Goal: Task Accomplishment & Management: Manage account settings

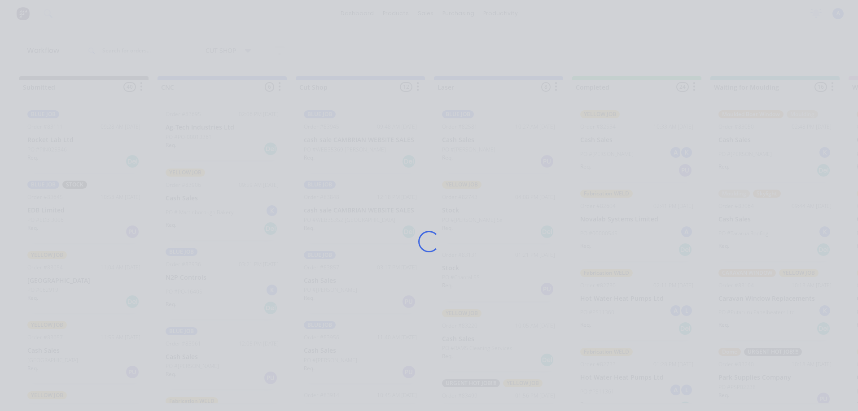
scroll to position [26, 0]
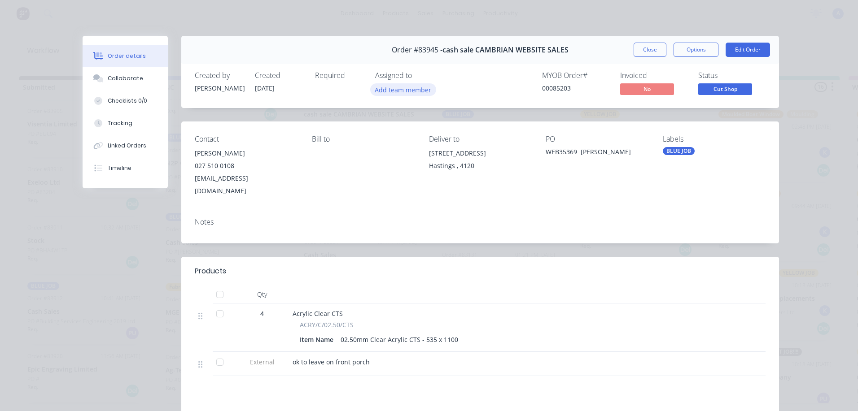
click at [411, 92] on button "Add team member" at bounding box center [403, 89] width 66 height 12
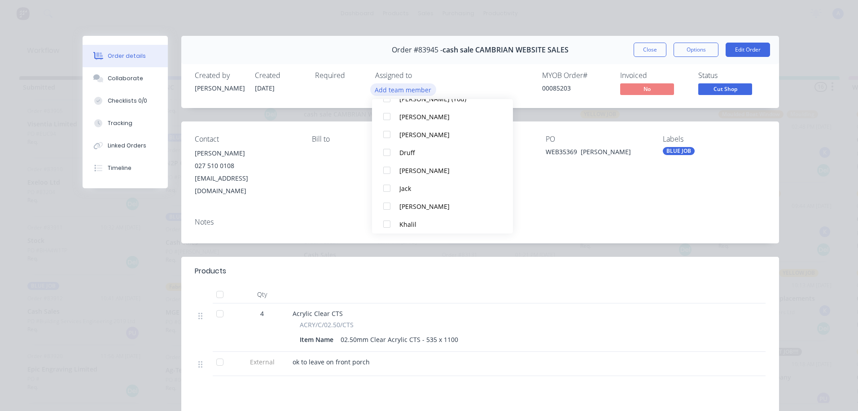
scroll to position [46, 0]
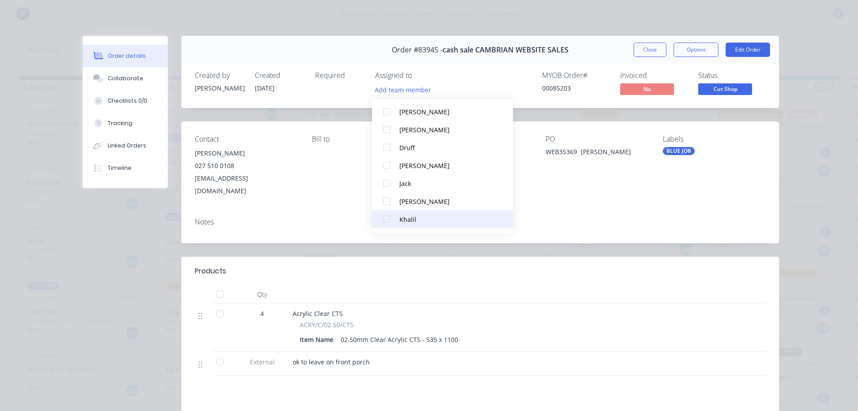
click at [421, 223] on div "Khalil" at bounding box center [446, 219] width 95 height 9
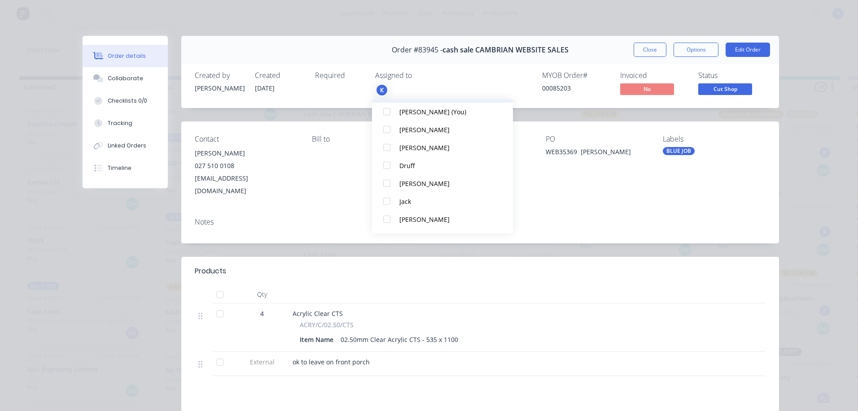
scroll to position [0, 0]
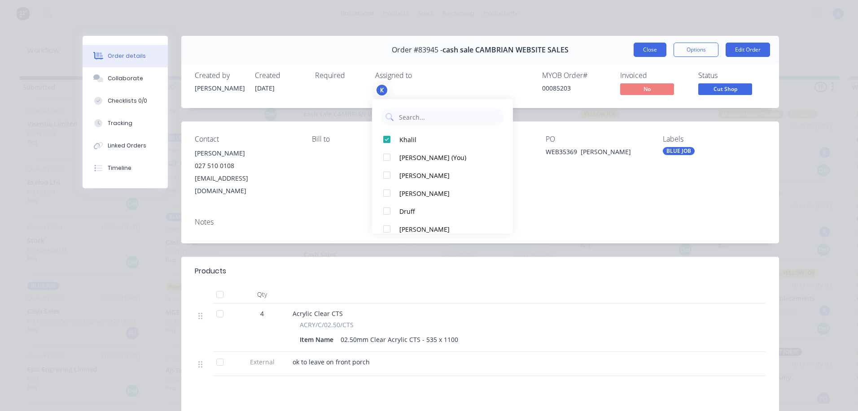
click at [650, 51] on button "Close" at bounding box center [649, 50] width 33 height 14
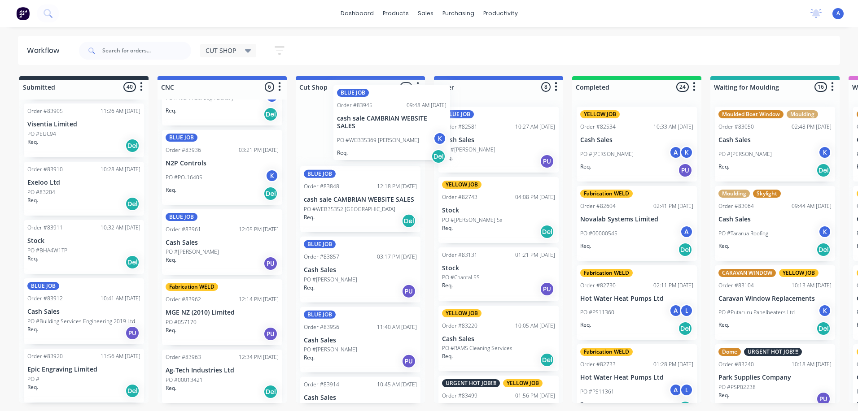
scroll to position [19, 0]
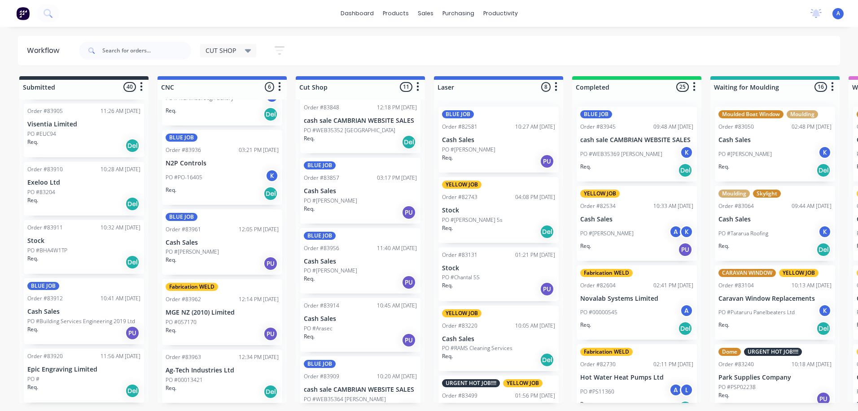
click at [359, 324] on div "Order #83914 10:45 AM [DATE] Cash Sales PO #Arasec Req. PU" at bounding box center [360, 325] width 120 height 54
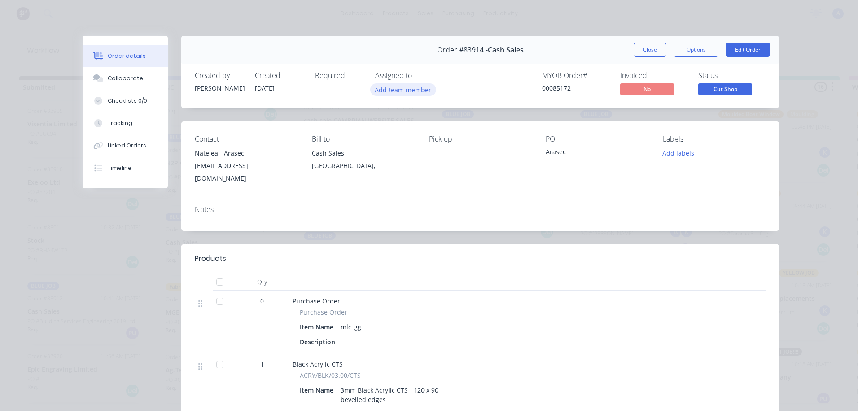
click at [414, 91] on button "Add team member" at bounding box center [403, 89] width 66 height 12
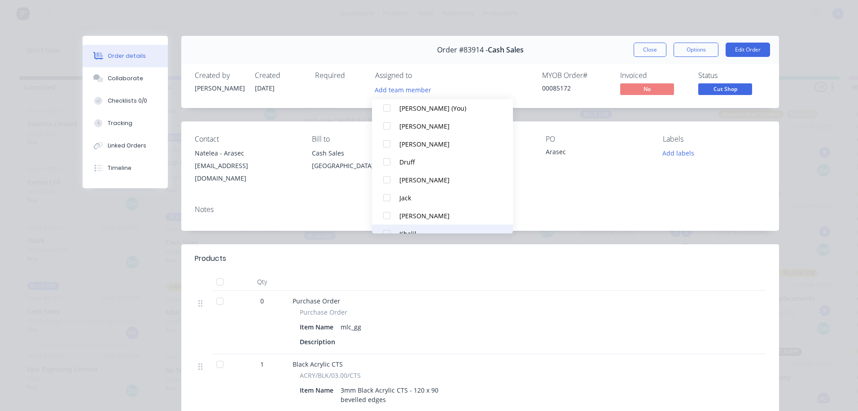
click at [415, 231] on div "Khalil" at bounding box center [446, 233] width 95 height 9
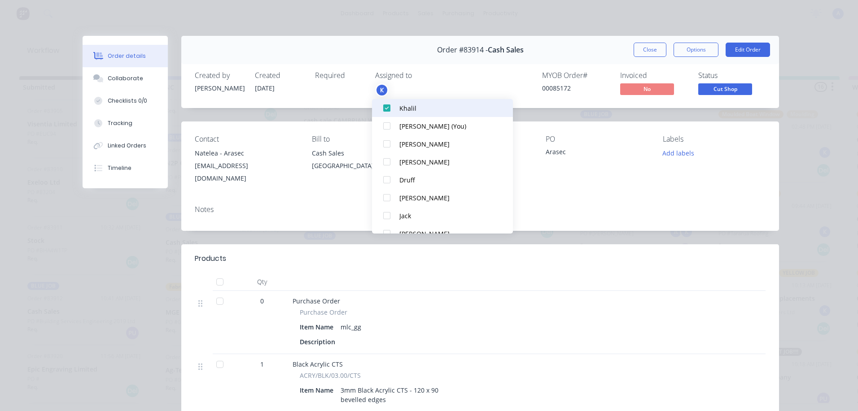
scroll to position [0, 0]
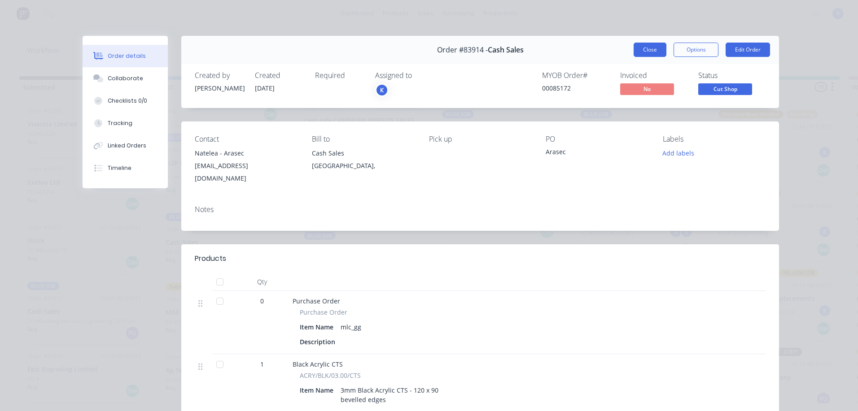
click at [646, 50] on button "Close" at bounding box center [649, 50] width 33 height 14
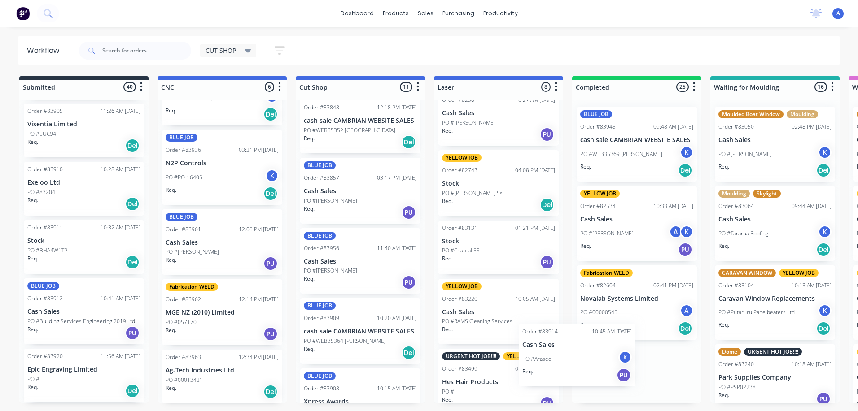
scroll to position [13, 0]
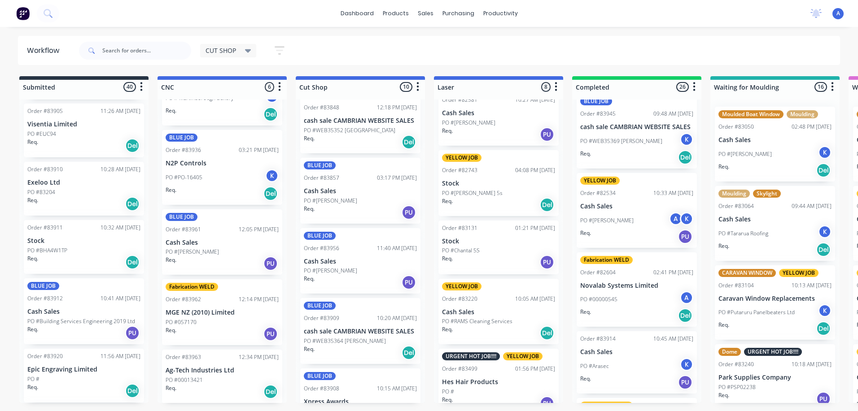
click at [255, 55] on div "CUT SHOP" at bounding box center [228, 50] width 57 height 13
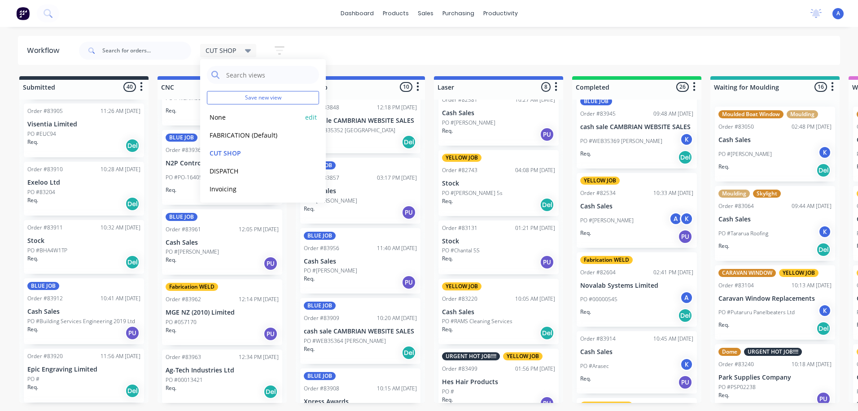
click at [265, 119] on button "None" at bounding box center [255, 117] width 96 height 10
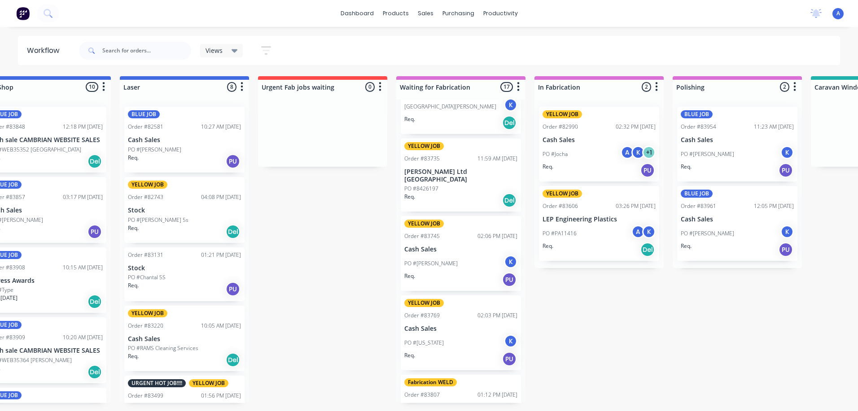
scroll to position [430, 0]
click at [483, 174] on p "[PERSON_NAME] Ltd [GEOGRAPHIC_DATA]" at bounding box center [460, 177] width 113 height 15
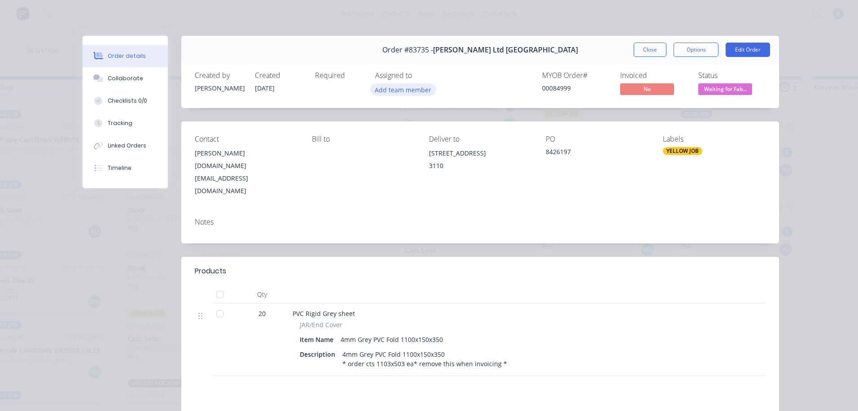
click at [410, 92] on button "Add team member" at bounding box center [403, 89] width 66 height 12
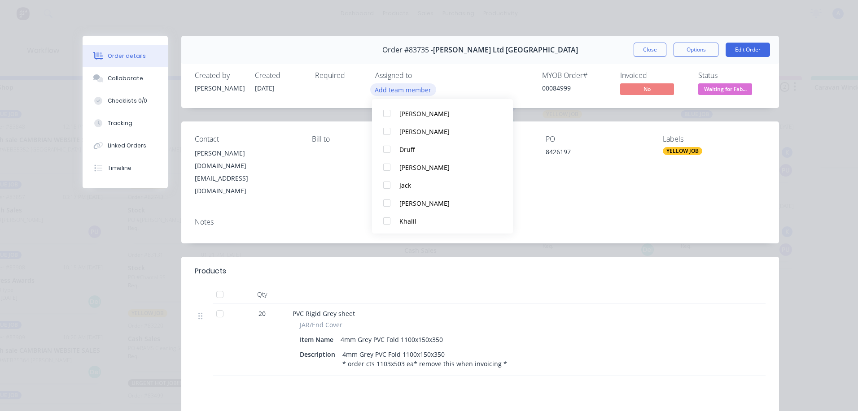
scroll to position [83, 0]
click at [385, 183] on div at bounding box center [387, 182] width 18 height 18
click at [386, 219] on div at bounding box center [387, 220] width 18 height 18
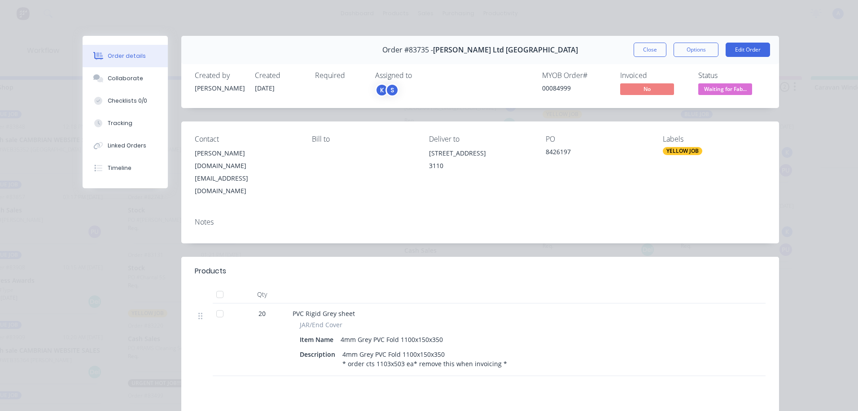
click at [739, 89] on span "Waiting for Fab..." at bounding box center [725, 88] width 54 height 11
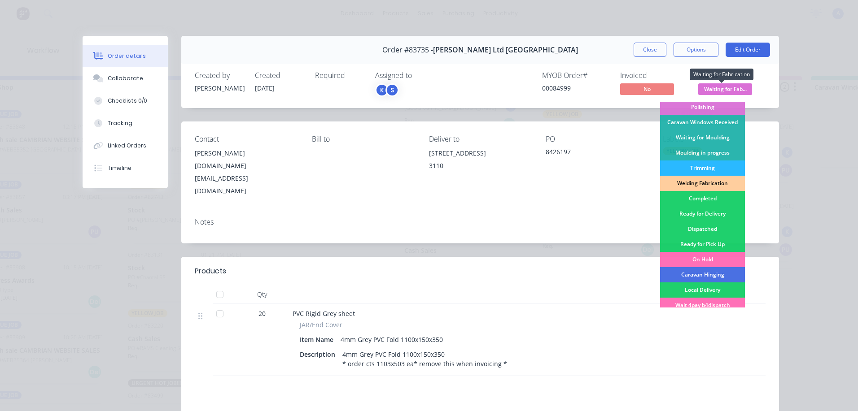
scroll to position [129, 0]
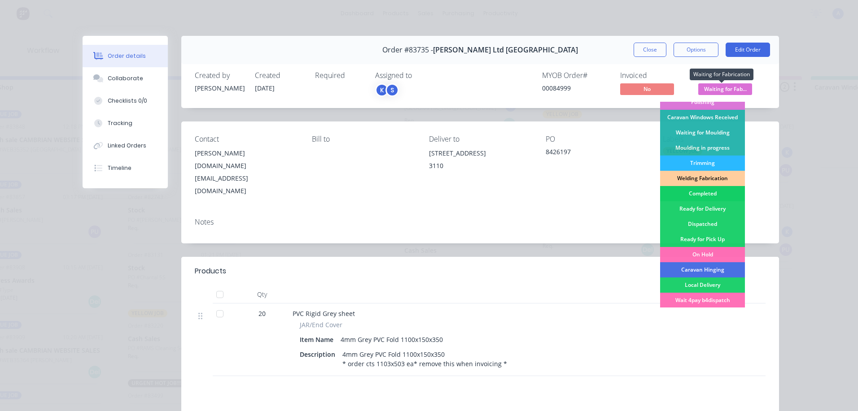
click at [703, 196] on div "Completed" at bounding box center [702, 193] width 85 height 15
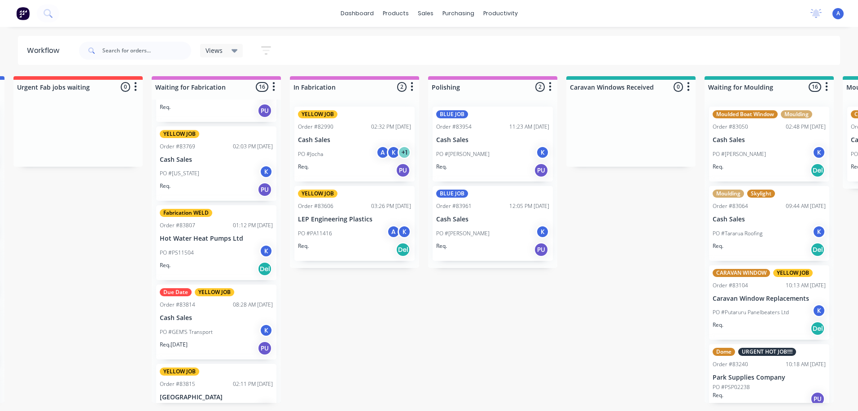
scroll to position [541, 0]
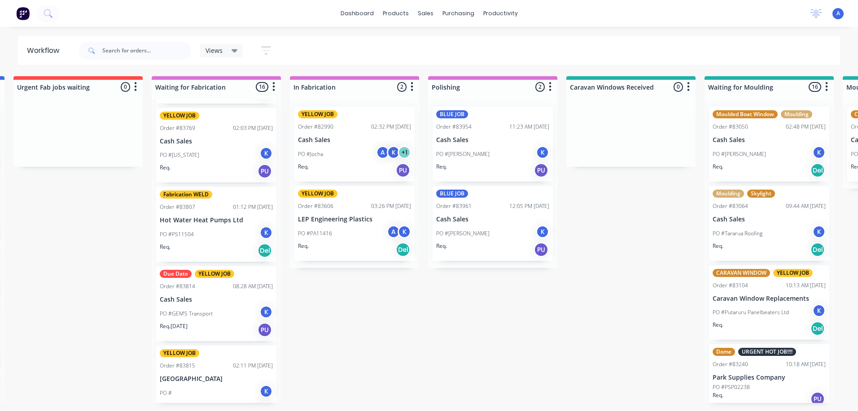
click at [201, 294] on div "Due Date YELLOW JOB Order #83814 08:28 AM [DATE] Cash Sales PO #GEM’S Transport…" at bounding box center [216, 303] width 120 height 75
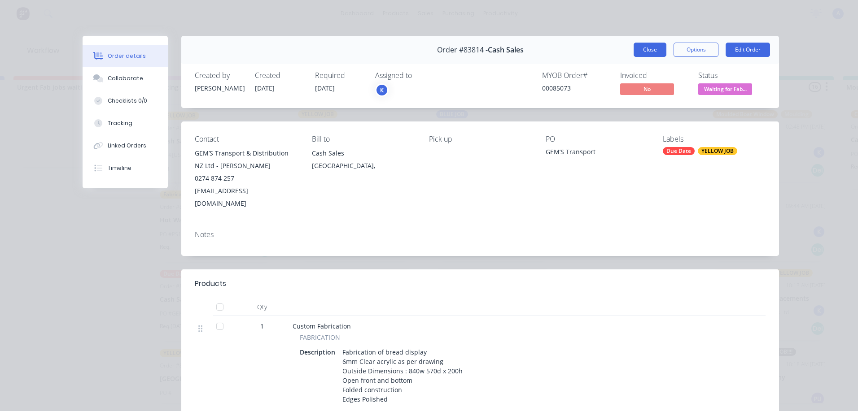
click at [644, 51] on button "Close" at bounding box center [649, 50] width 33 height 14
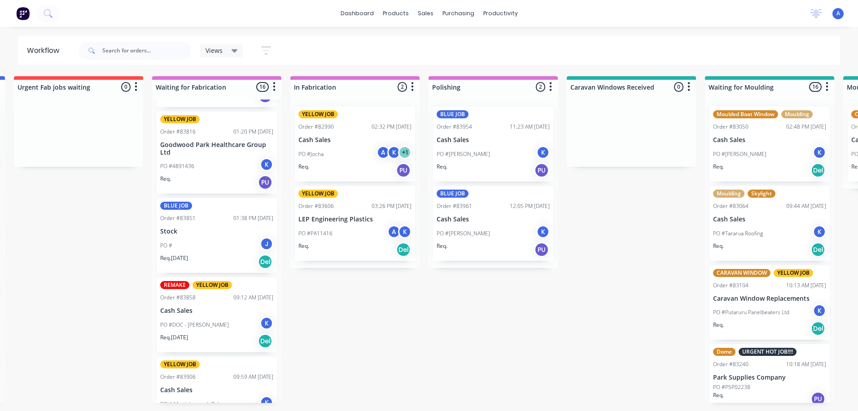
scroll to position [865, 0]
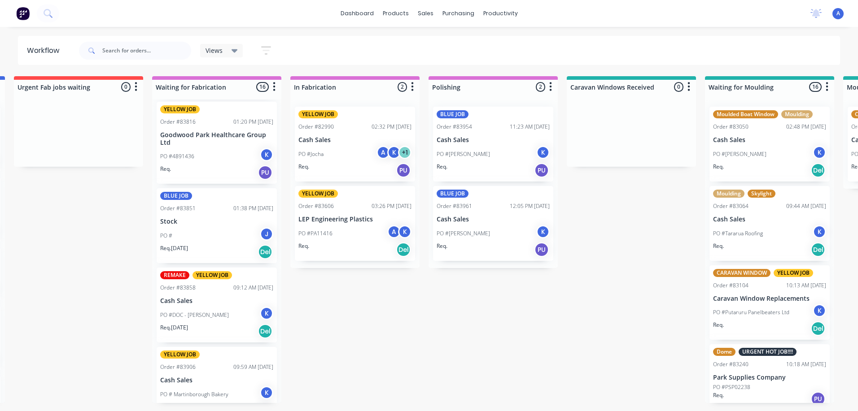
click at [242, 179] on div "Req. PU" at bounding box center [216, 172] width 113 height 15
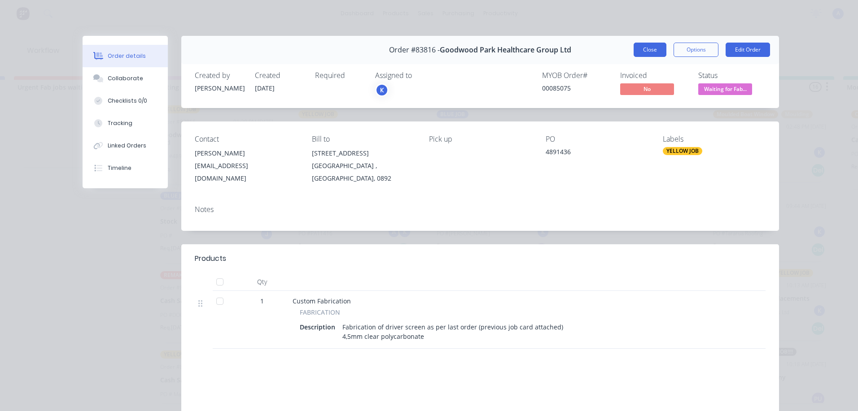
click at [640, 45] on button "Close" at bounding box center [649, 50] width 33 height 14
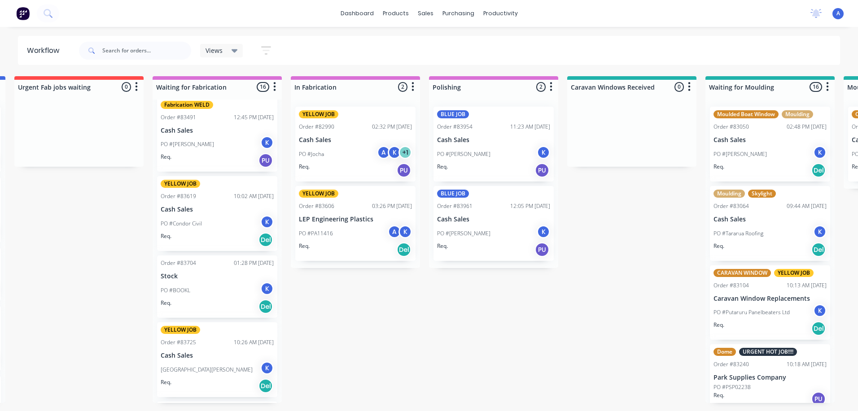
scroll to position [171, 0]
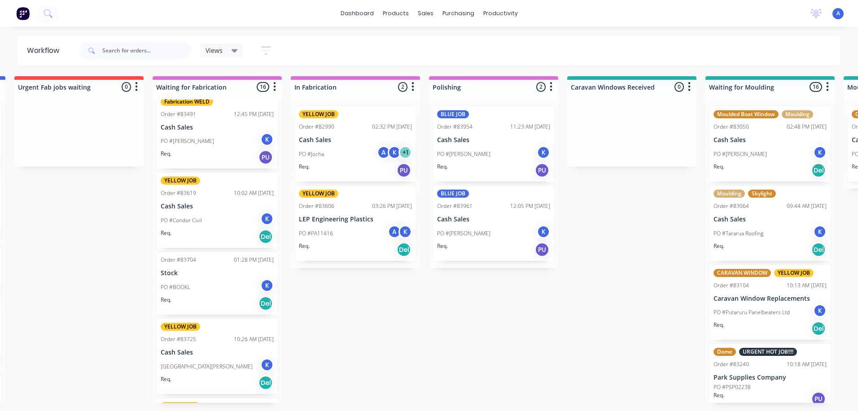
click at [223, 208] on p "Cash Sales" at bounding box center [217, 207] width 113 height 8
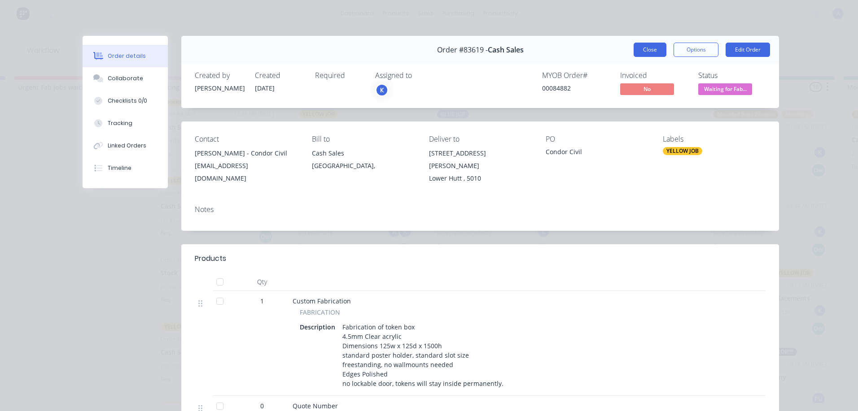
click at [647, 50] on button "Close" at bounding box center [649, 50] width 33 height 14
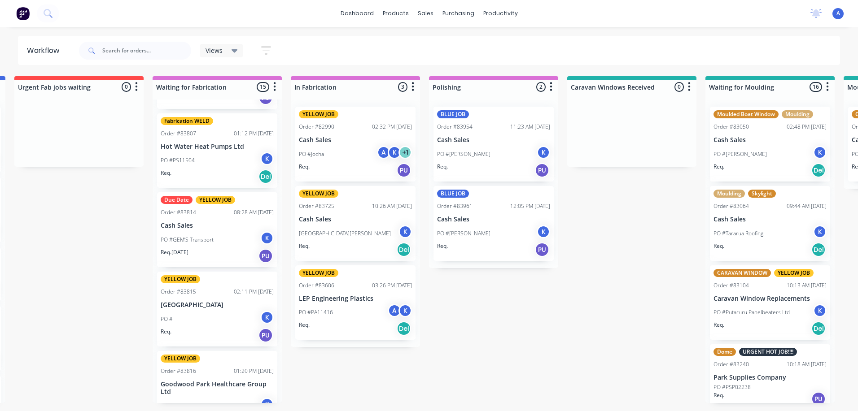
scroll to position [537, 0]
click at [224, 54] on div "Views" at bounding box center [221, 51] width 32 height 8
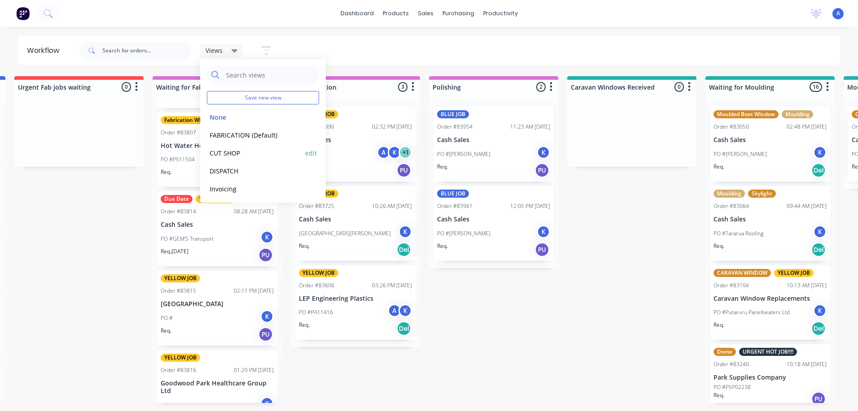
click at [221, 154] on button "CUT SHOP" at bounding box center [255, 153] width 96 height 10
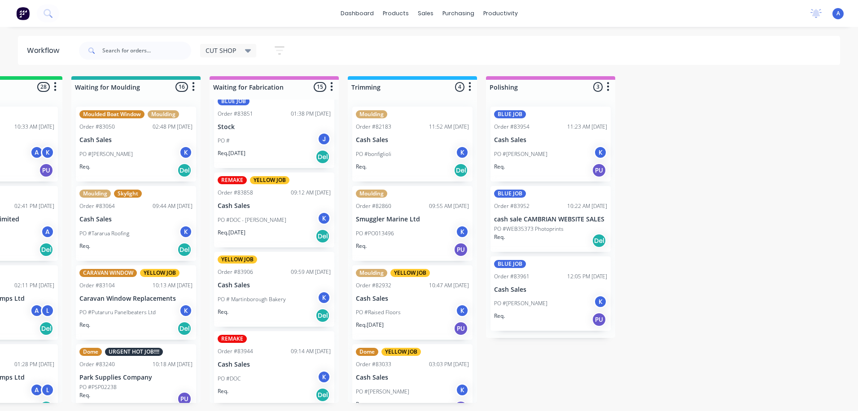
scroll to position [884, 0]
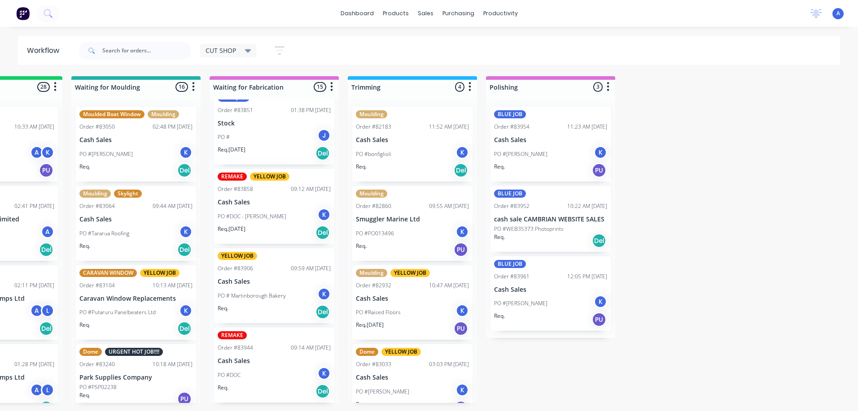
click at [317, 371] on div "K" at bounding box center [323, 373] width 13 height 13
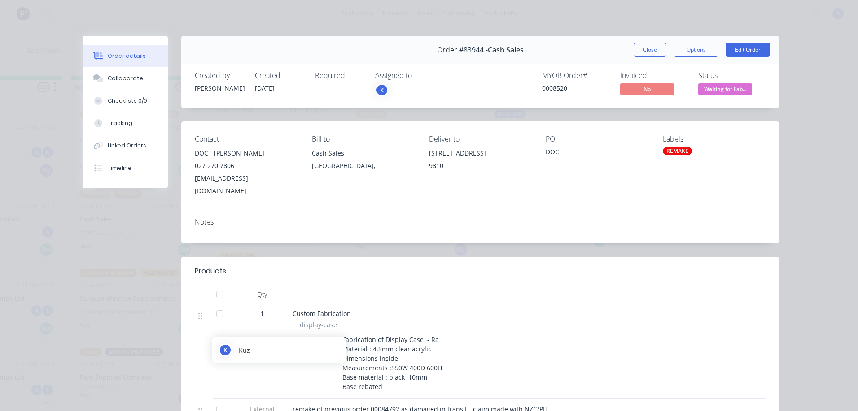
click at [380, 91] on div "K" at bounding box center [381, 89] width 13 height 13
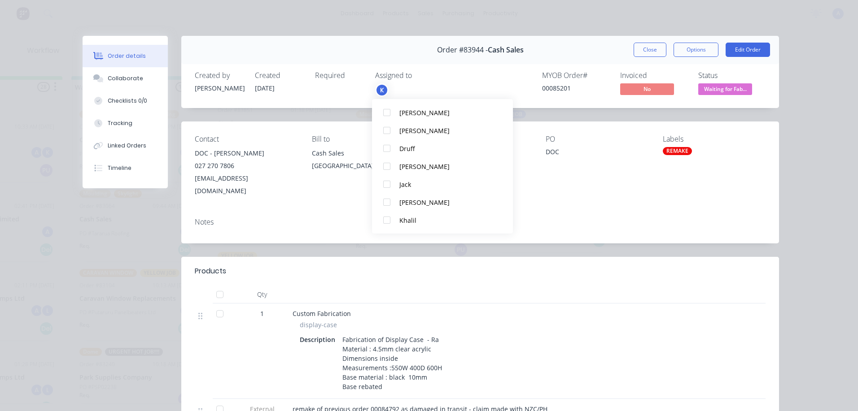
scroll to position [153, 0]
click at [384, 224] on div at bounding box center [387, 220] width 18 height 18
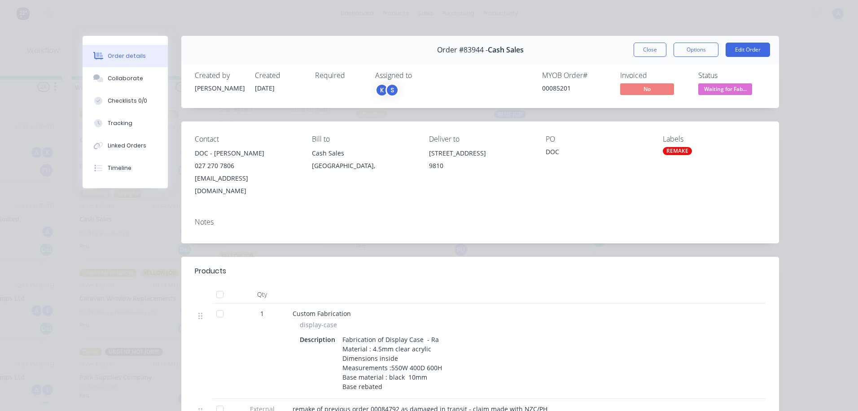
click at [611, 159] on div "DOC" at bounding box center [596, 153] width 103 height 13
click at [732, 91] on span "Waiting for Fab..." at bounding box center [725, 88] width 54 height 11
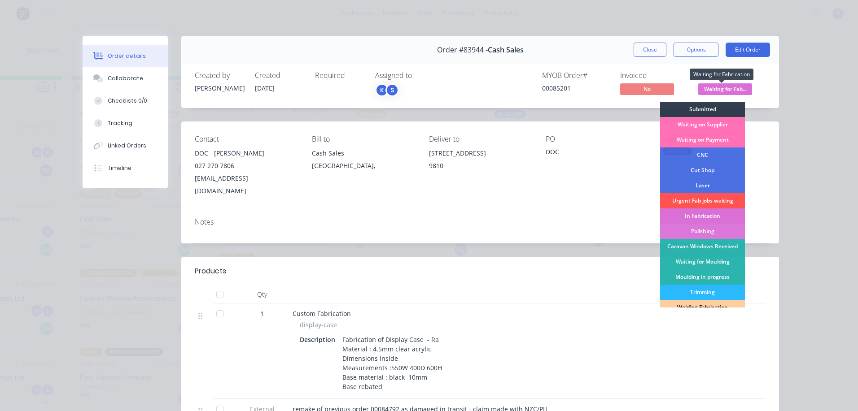
click at [714, 216] on div "In Fabrication" at bounding box center [702, 216] width 85 height 15
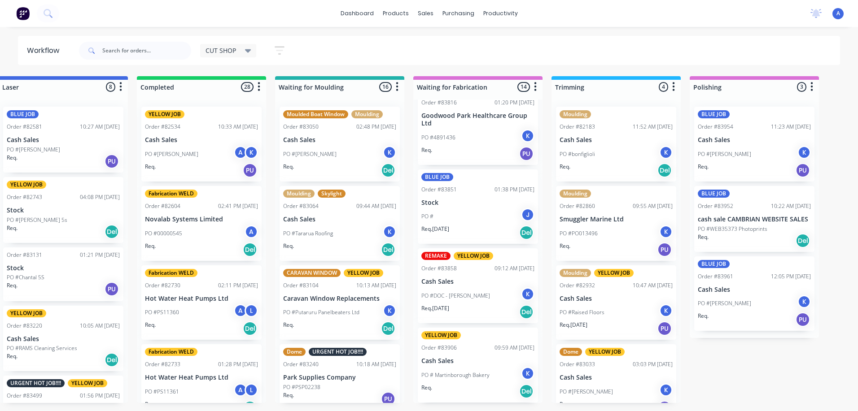
scroll to position [0, 429]
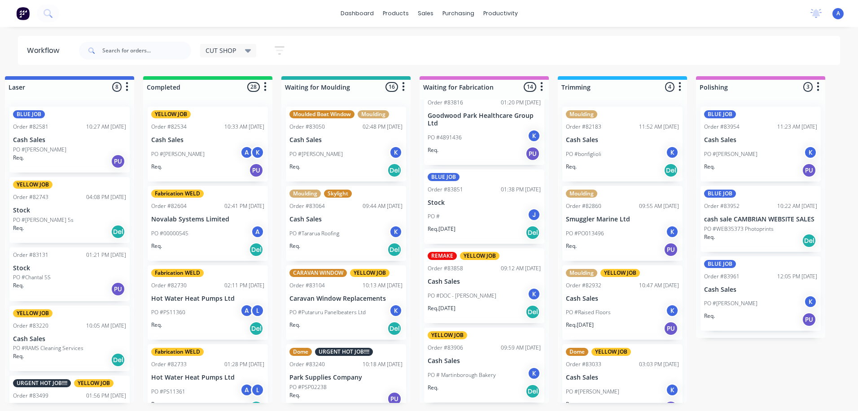
click at [248, 52] on icon at bounding box center [248, 51] width 6 height 4
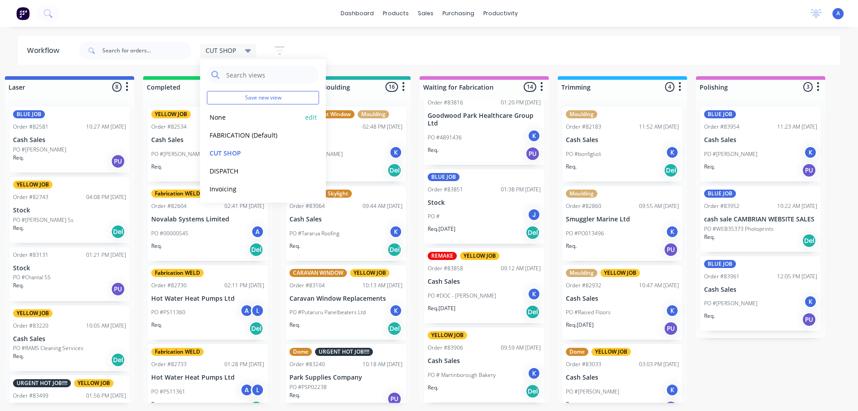
click at [246, 115] on button "None" at bounding box center [255, 117] width 96 height 10
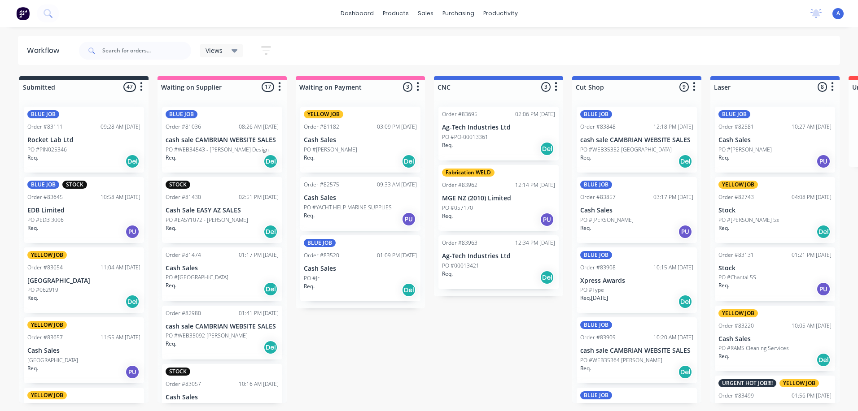
click at [234, 51] on icon at bounding box center [234, 51] width 6 height 4
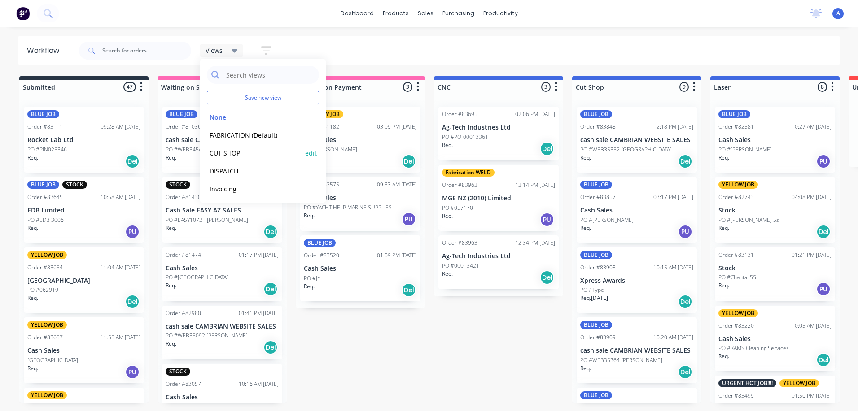
click at [238, 158] on button "CUT SHOP" at bounding box center [255, 153] width 96 height 10
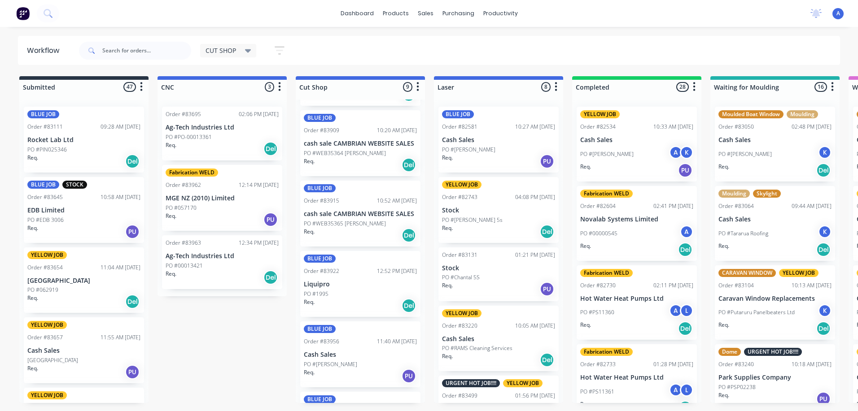
scroll to position [222, 0]
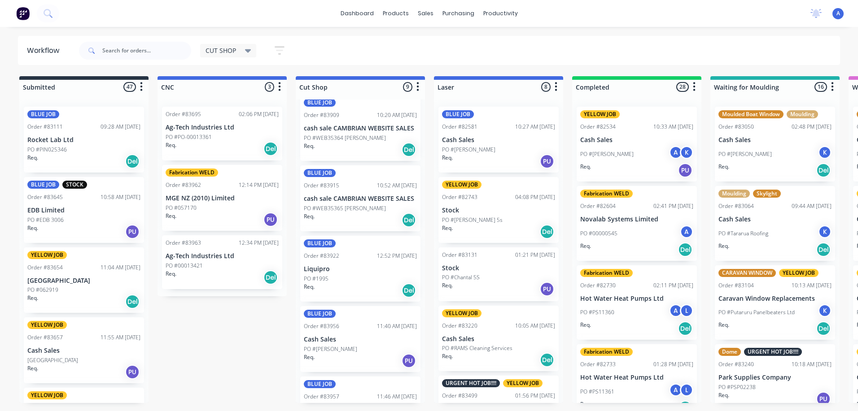
click at [360, 349] on div "PO #[PERSON_NAME]" at bounding box center [360, 349] width 113 height 8
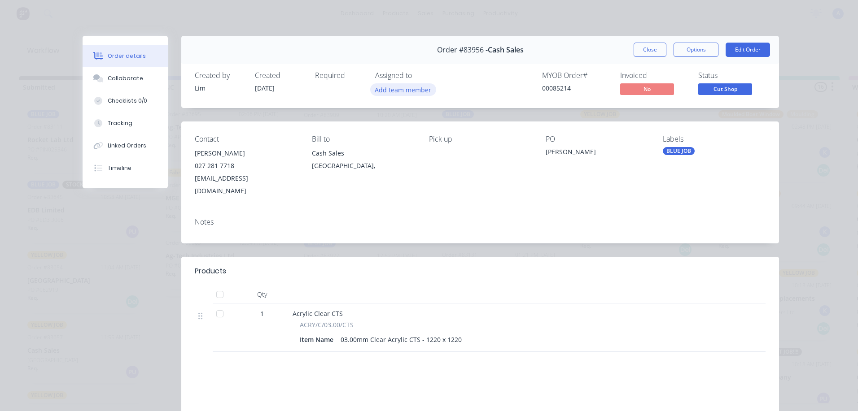
click at [415, 91] on button "Add team member" at bounding box center [403, 89] width 66 height 12
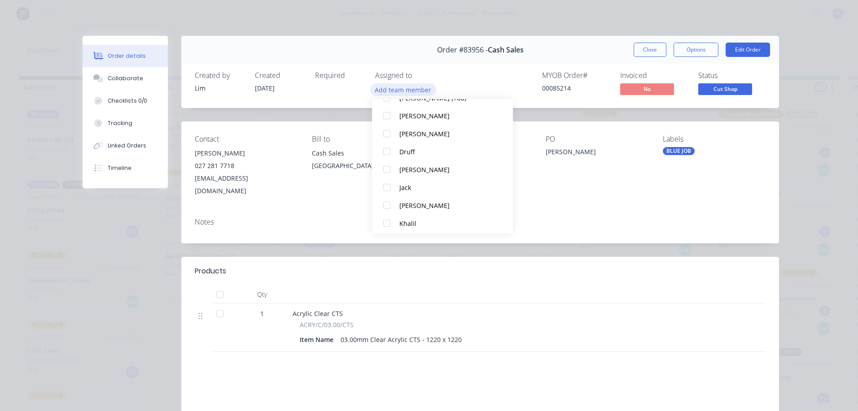
scroll to position [62, 0]
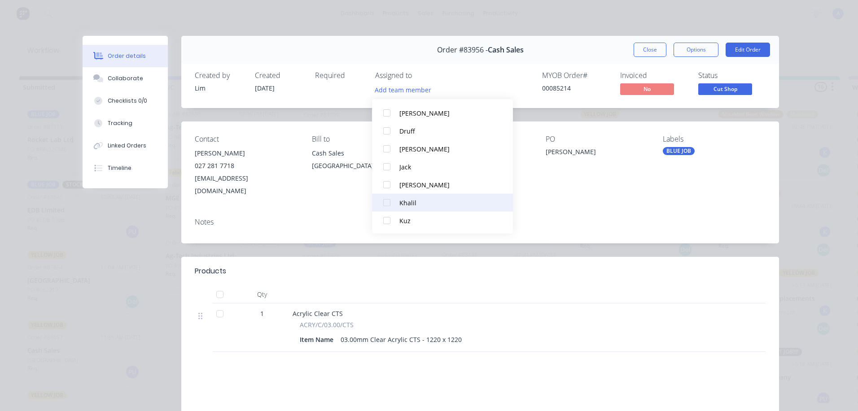
click at [409, 204] on div "Khalil" at bounding box center [446, 202] width 95 height 9
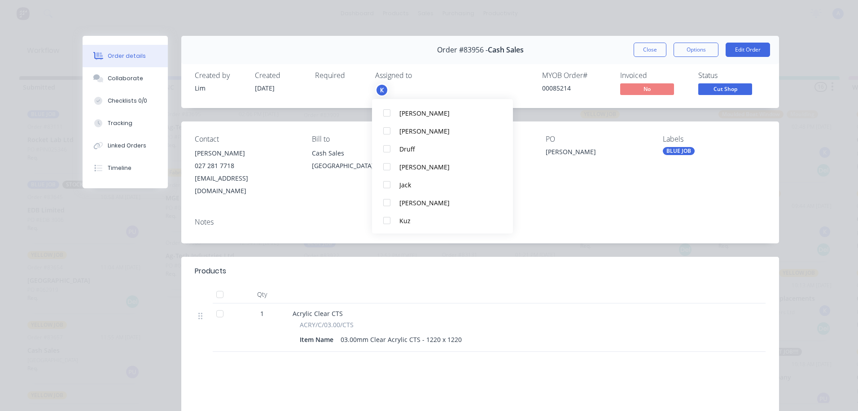
scroll to position [0, 0]
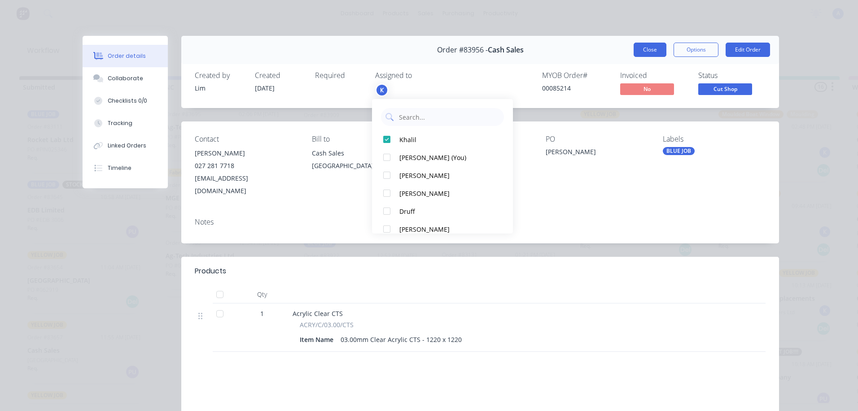
click at [650, 55] on button "Close" at bounding box center [649, 50] width 33 height 14
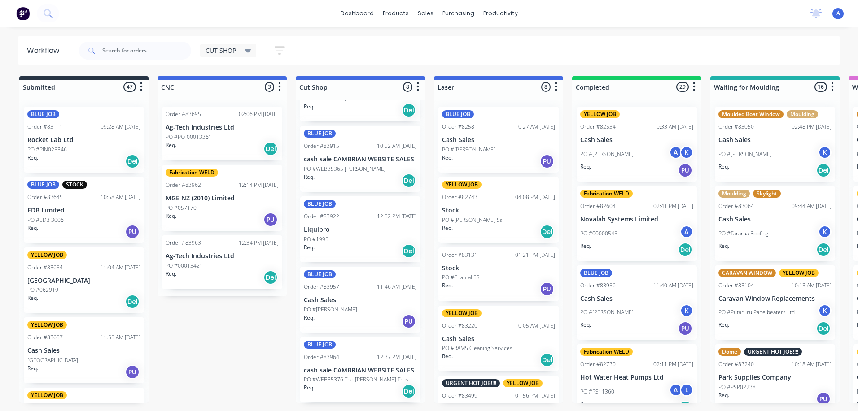
scroll to position [260, 0]
click at [361, 313] on div "PO #[PERSON_NAME]" at bounding box center [360, 312] width 113 height 8
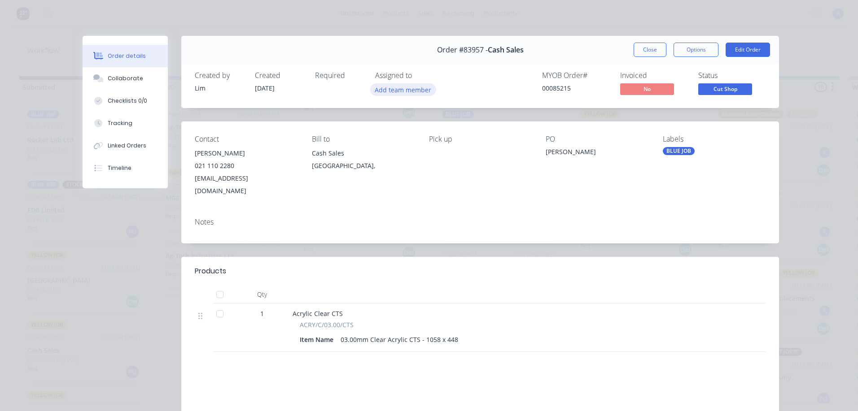
click at [415, 91] on button "Add team member" at bounding box center [403, 89] width 66 height 12
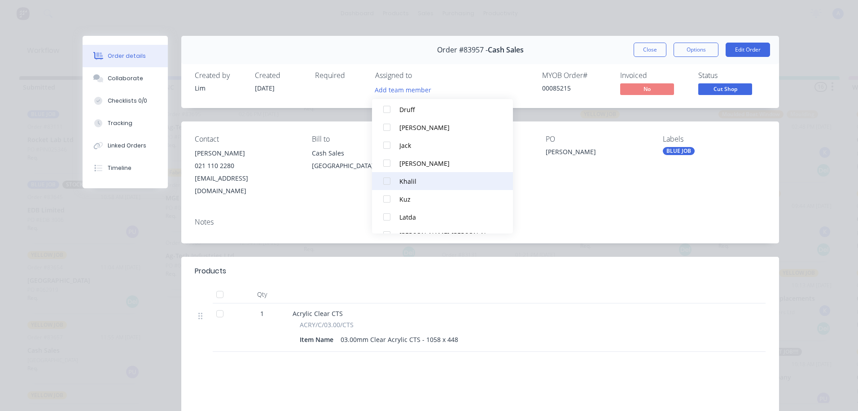
click at [422, 183] on div "Khalil" at bounding box center [446, 181] width 95 height 9
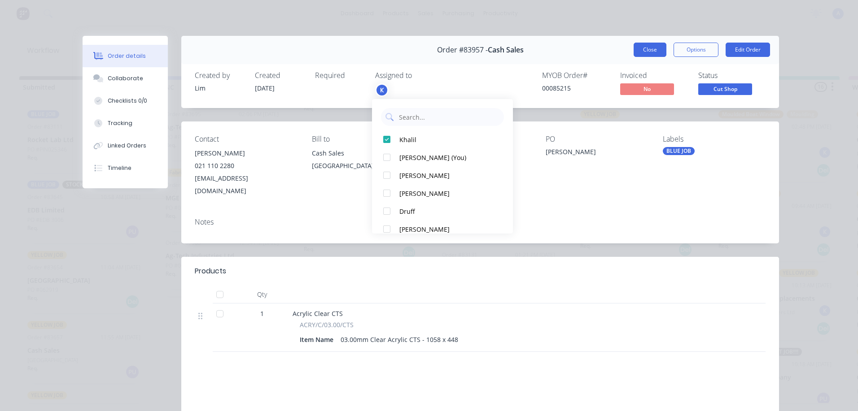
click at [654, 55] on button "Close" at bounding box center [649, 50] width 33 height 14
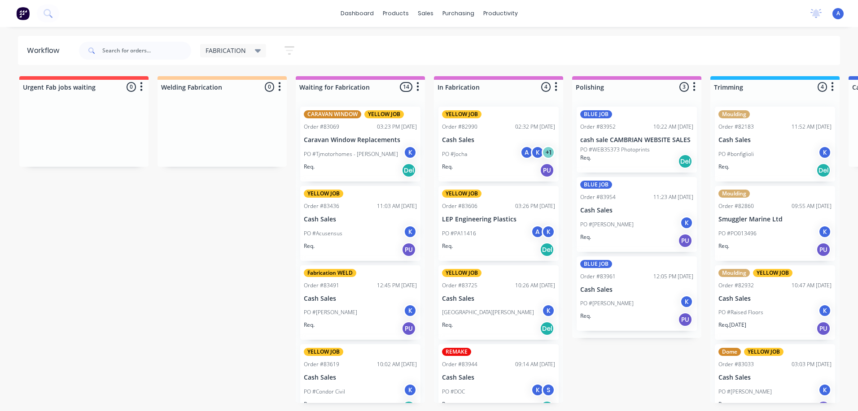
click at [517, 309] on div "PO #Medbury School K" at bounding box center [498, 312] width 113 height 17
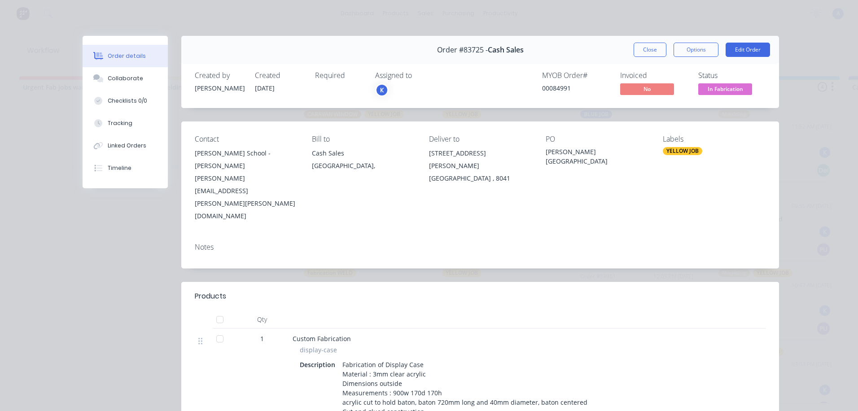
click at [377, 87] on div "K" at bounding box center [381, 89] width 13 height 13
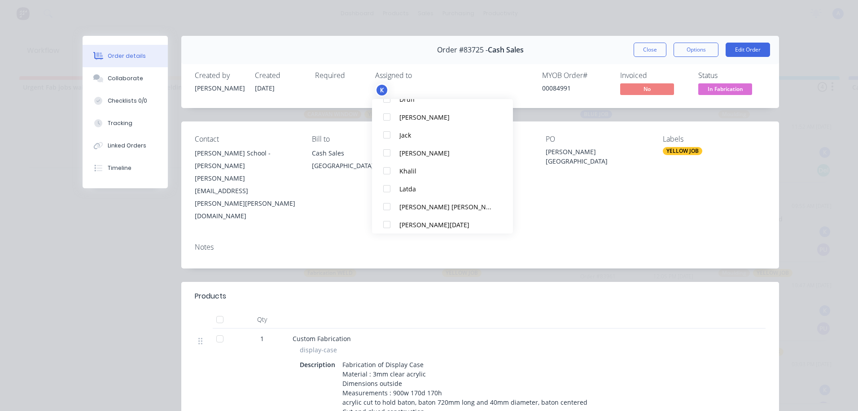
scroll to position [113, 0]
click at [387, 190] on div at bounding box center [387, 188] width 18 height 18
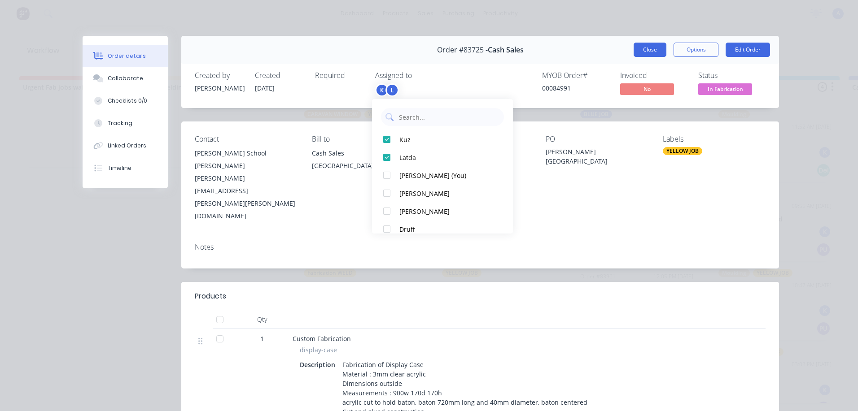
click at [647, 50] on button "Close" at bounding box center [649, 50] width 33 height 14
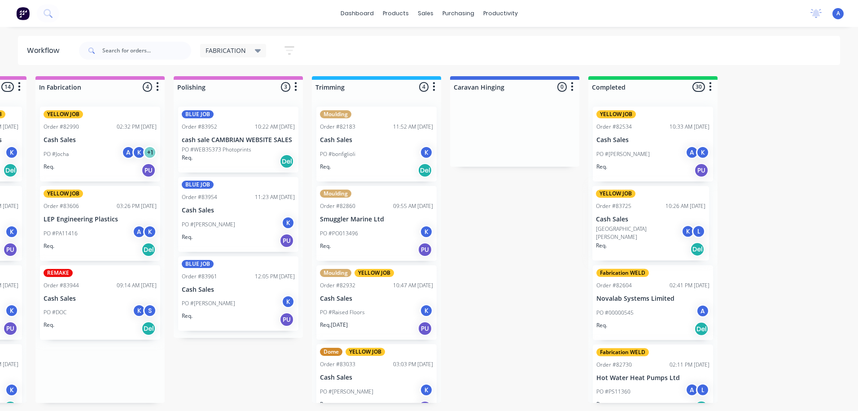
scroll to position [0, 399]
click at [247, 49] on div "FABRICATION" at bounding box center [233, 51] width 56 height 8
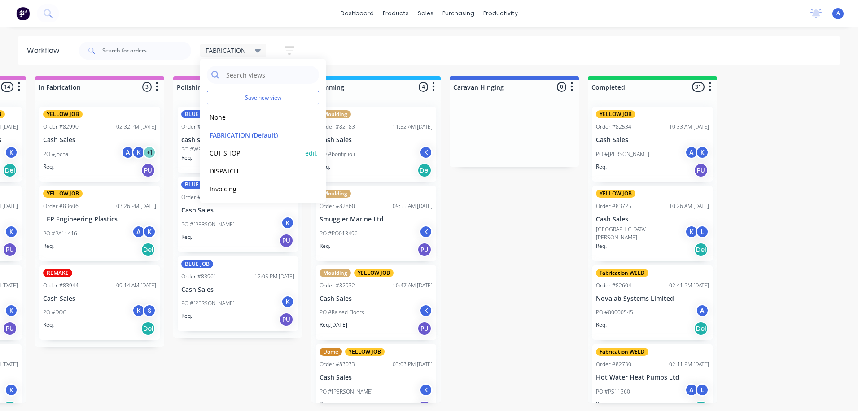
click at [227, 157] on button "CUT SHOP" at bounding box center [255, 153] width 96 height 10
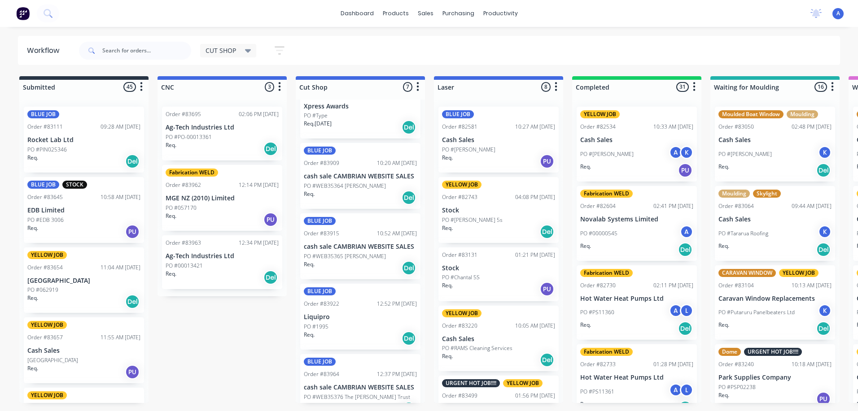
scroll to position [192, 0]
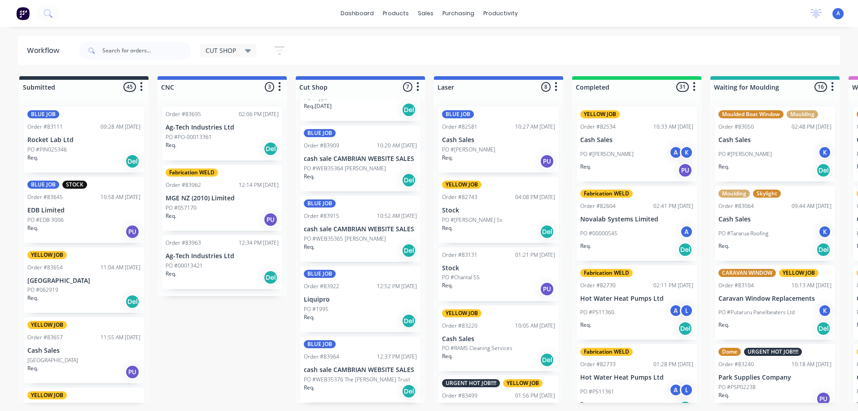
click at [342, 369] on p "cash sale CAMBRIAN WEBSITE SALES" at bounding box center [360, 370] width 113 height 8
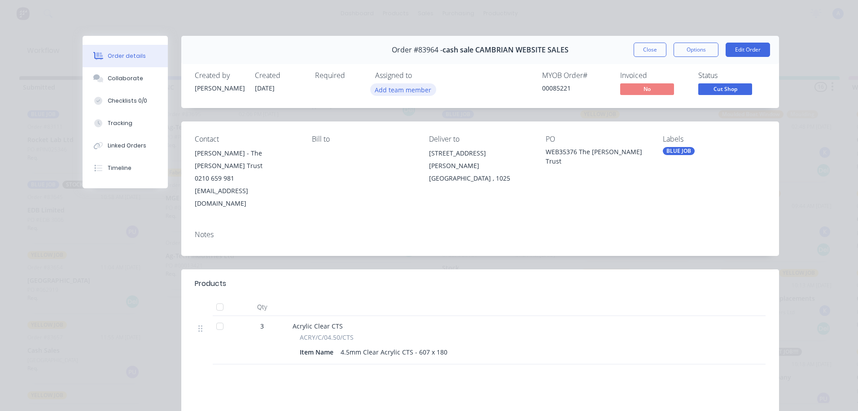
click at [401, 93] on button "Add team member" at bounding box center [403, 89] width 66 height 12
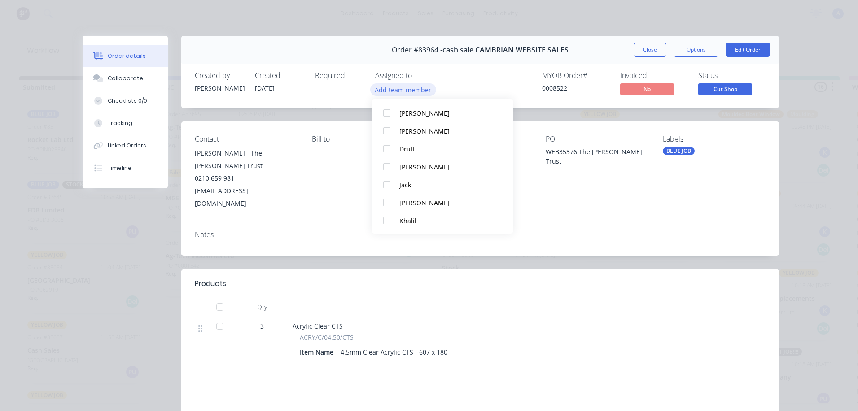
scroll to position [46, 0]
click at [420, 218] on div "Khalil" at bounding box center [446, 218] width 95 height 9
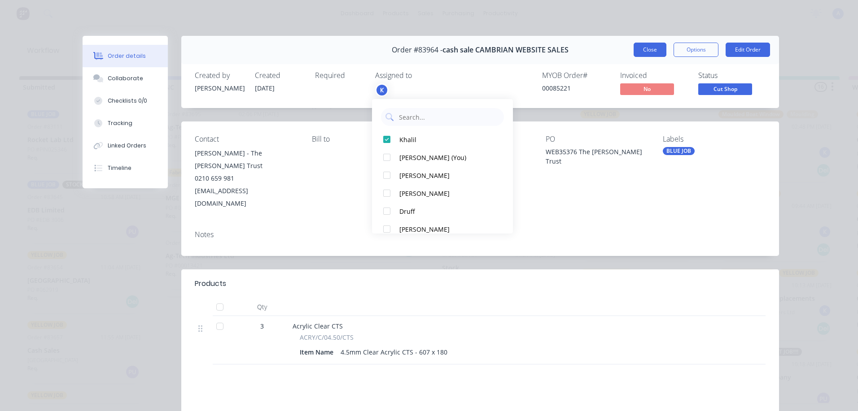
click at [643, 55] on button "Close" at bounding box center [649, 50] width 33 height 14
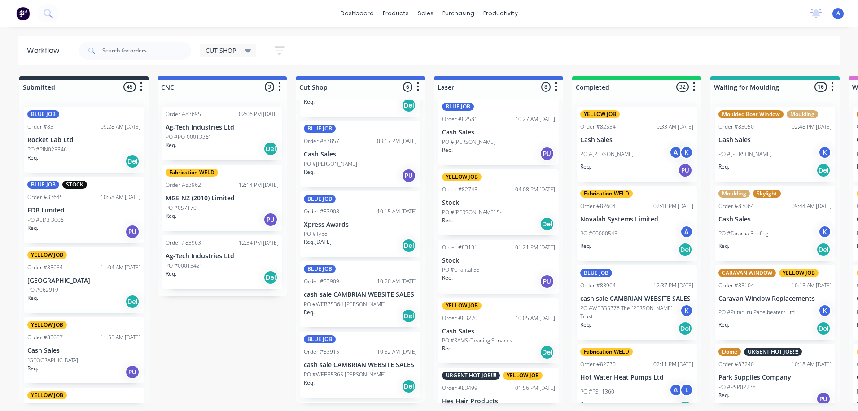
scroll to position [122, 0]
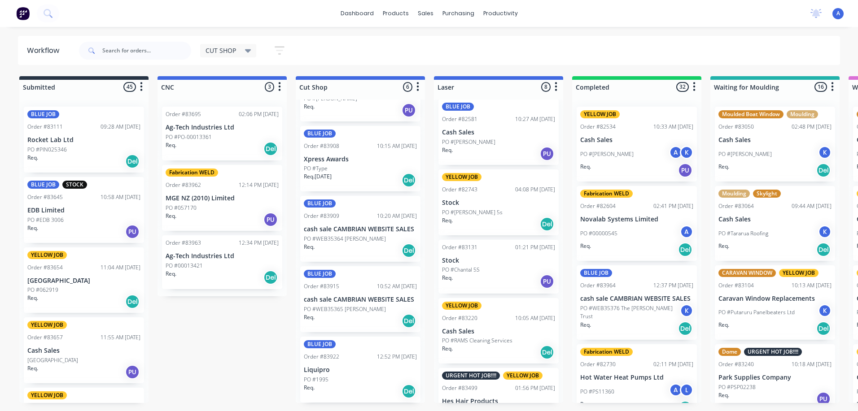
click at [363, 241] on p "PO #WEB35364 [PERSON_NAME]" at bounding box center [345, 239] width 82 height 8
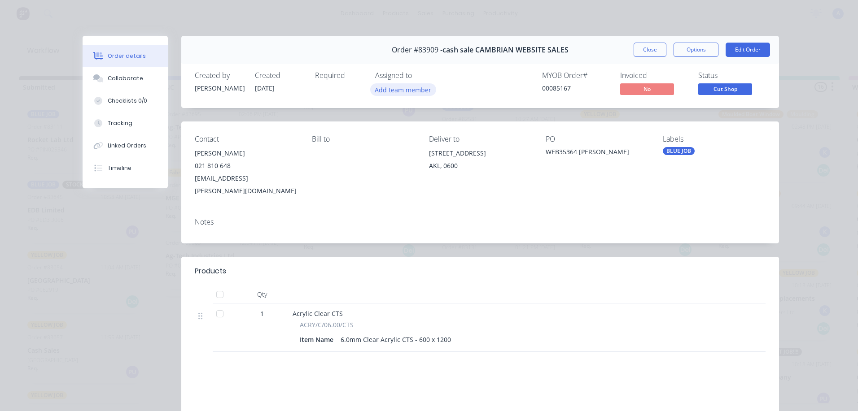
click at [414, 89] on button "Add team member" at bounding box center [403, 89] width 66 height 12
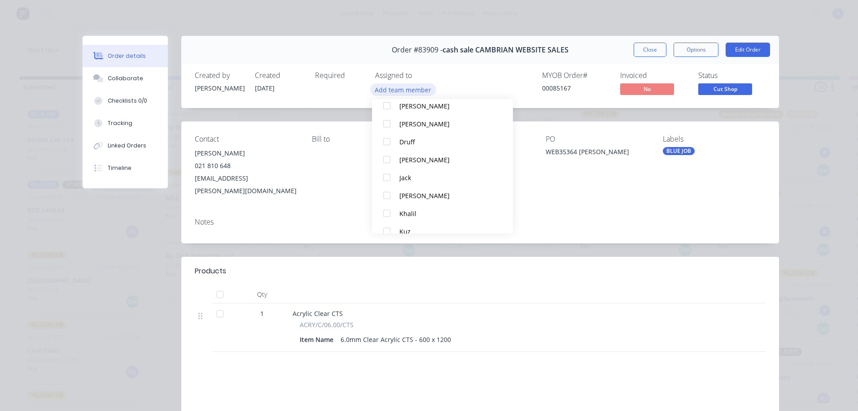
scroll to position [55, 0]
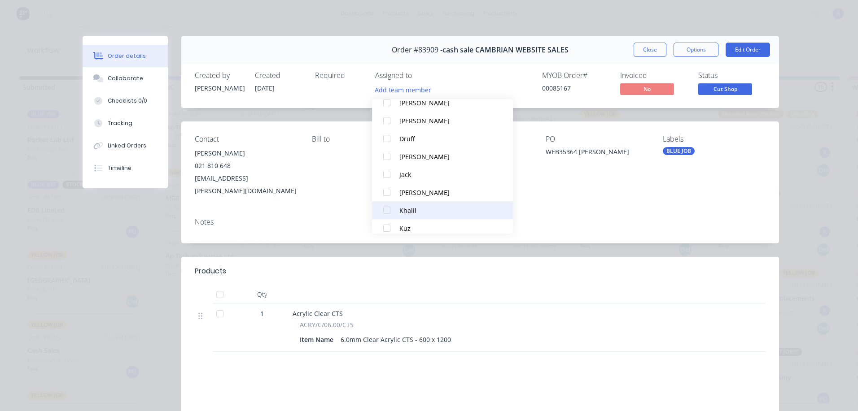
click at [412, 216] on button "Khalil" at bounding box center [442, 210] width 141 height 18
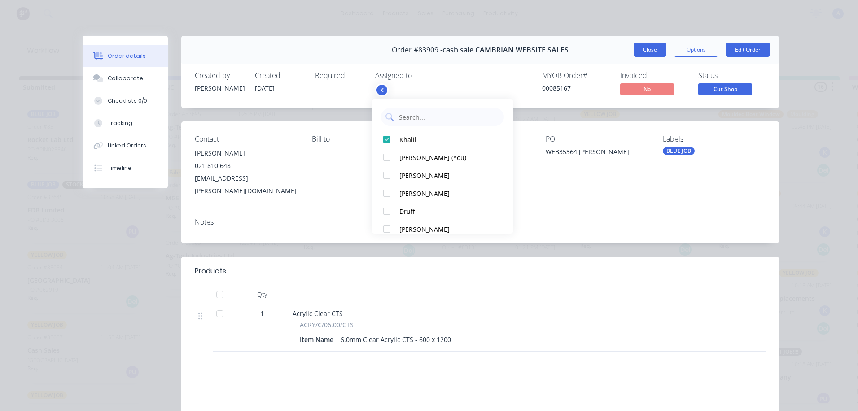
click at [650, 56] on button "Close" at bounding box center [649, 50] width 33 height 14
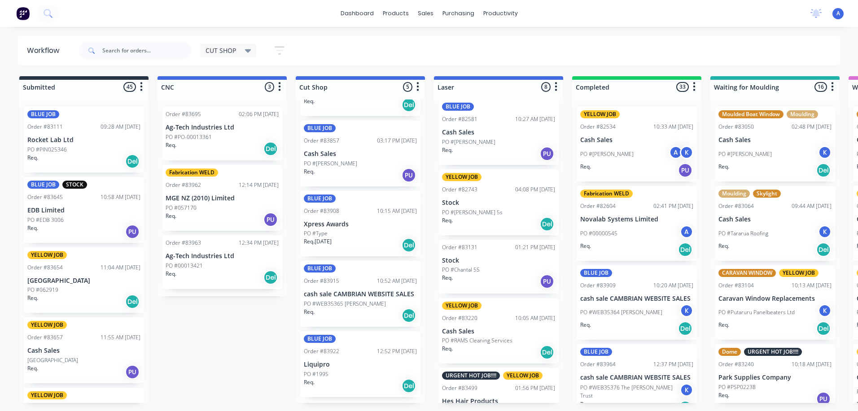
scroll to position [51, 0]
